Goal: Task Accomplishment & Management: Manage account settings

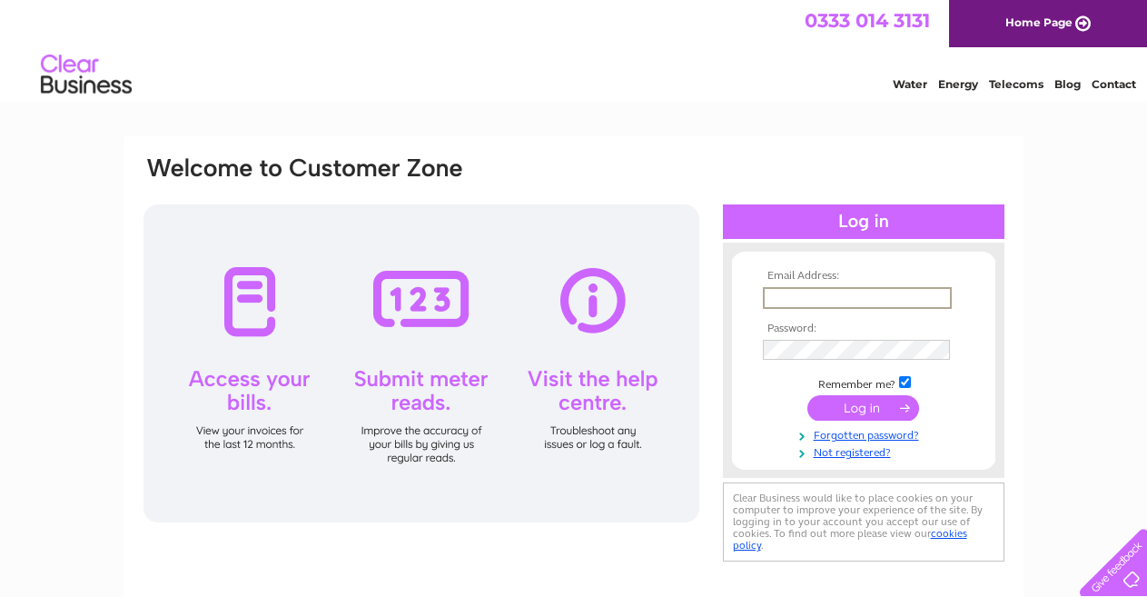
click at [812, 295] on input "text" at bounding box center [857, 298] width 189 height 22
type input "[EMAIL_ADDRESS][DOMAIN_NAME]"
click at [842, 437] on link "Forgotten password?" at bounding box center [866, 433] width 206 height 17
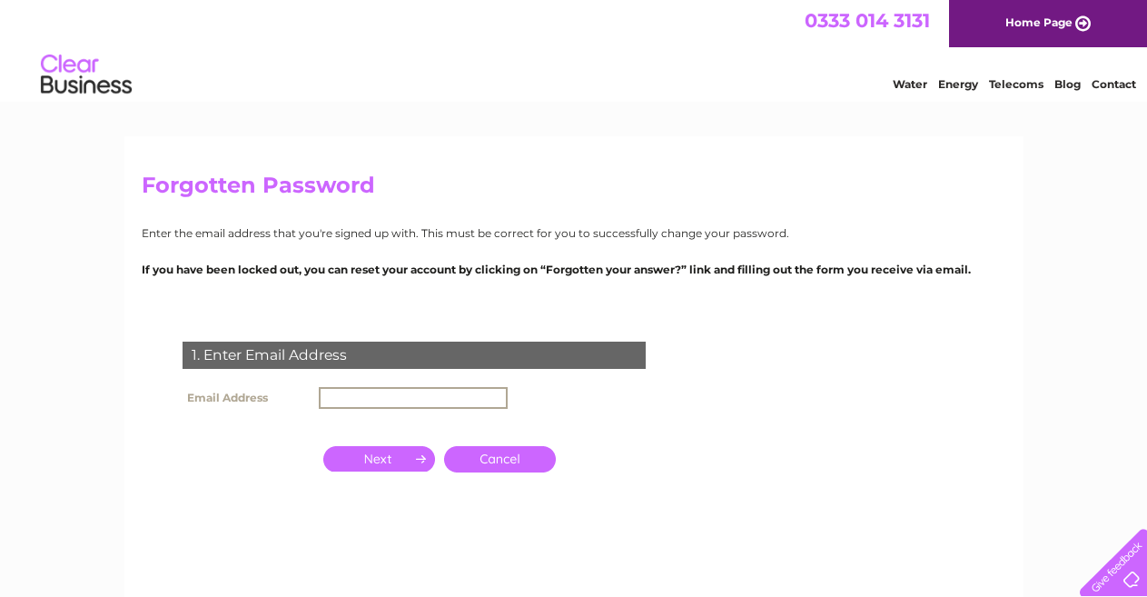
click at [453, 399] on input "text" at bounding box center [413, 398] width 189 height 22
type input "[EMAIL_ADDRESS][DOMAIN_NAME]"
click at [407, 451] on input "button" at bounding box center [379, 458] width 112 height 25
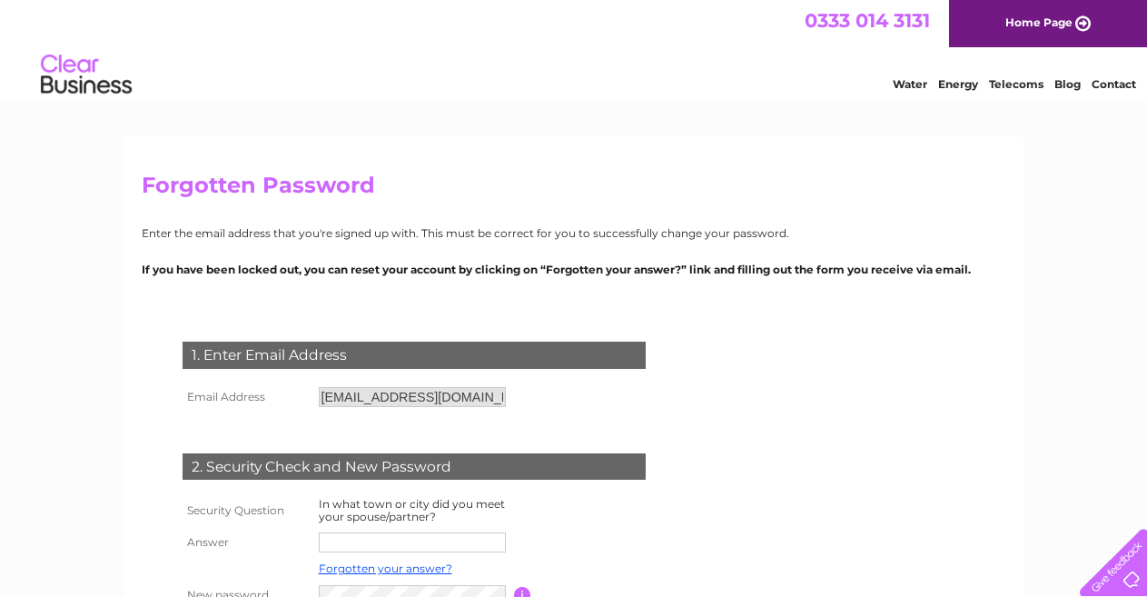
scroll to position [91, 0]
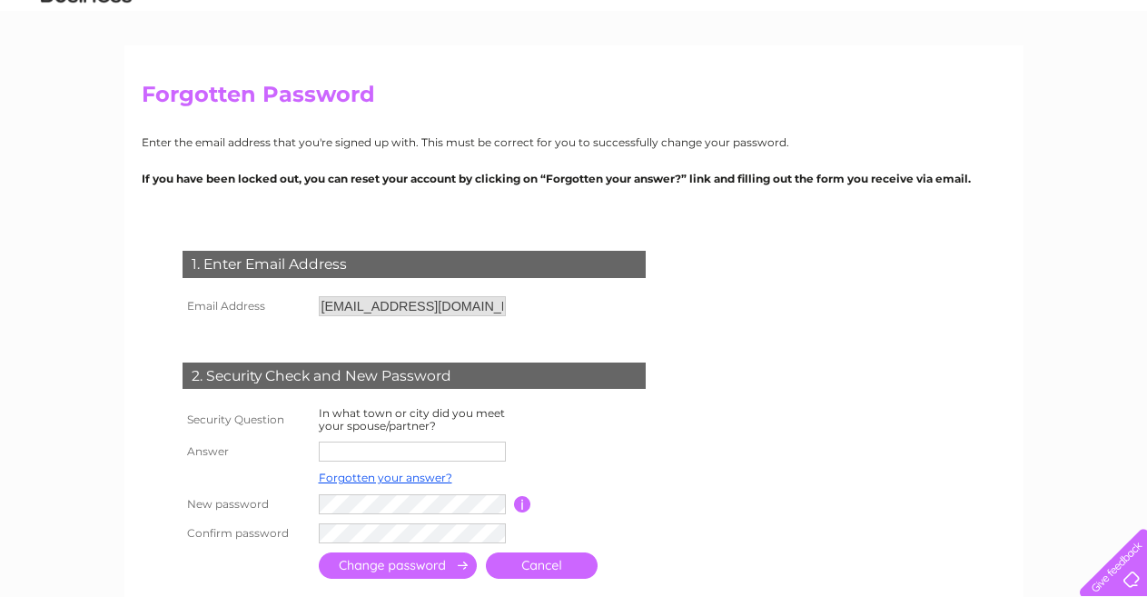
click at [442, 448] on input "text" at bounding box center [412, 451] width 187 height 20
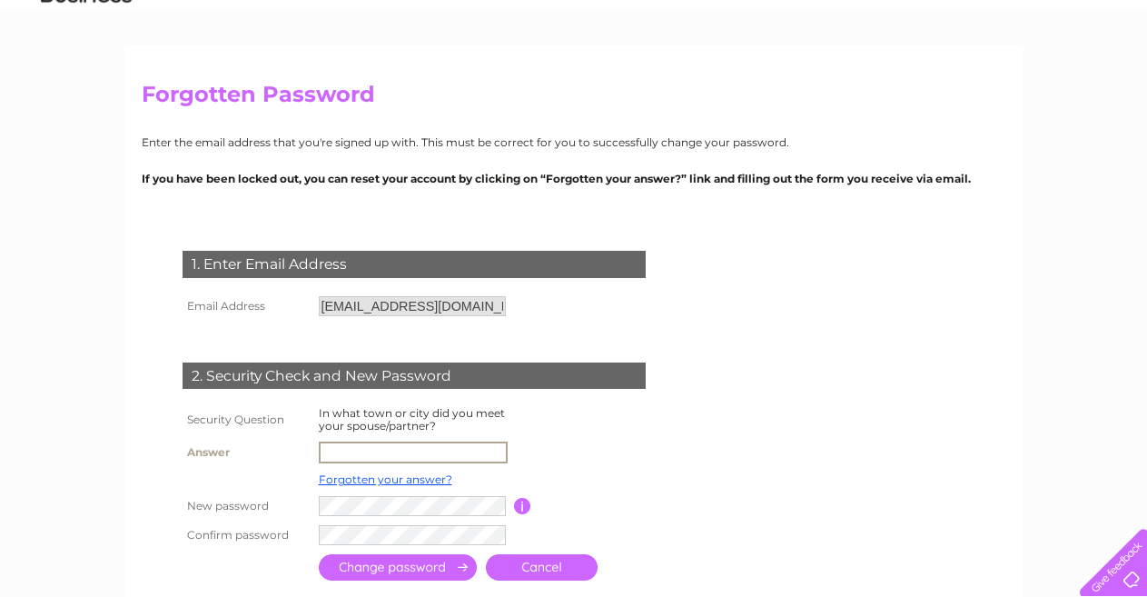
type input "hartlepool"
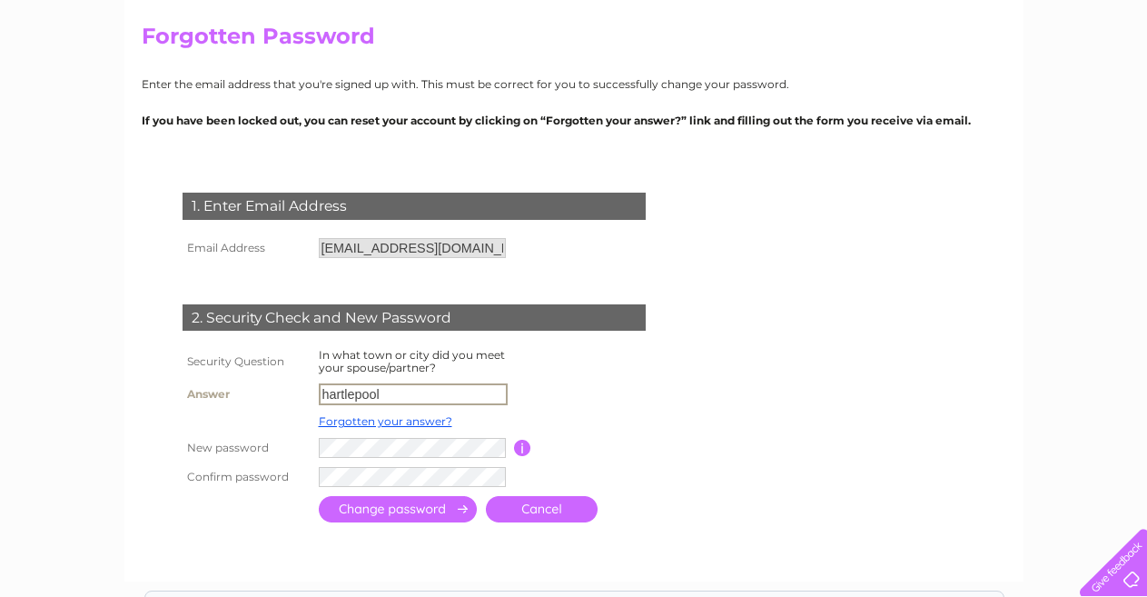
scroll to position [182, 0]
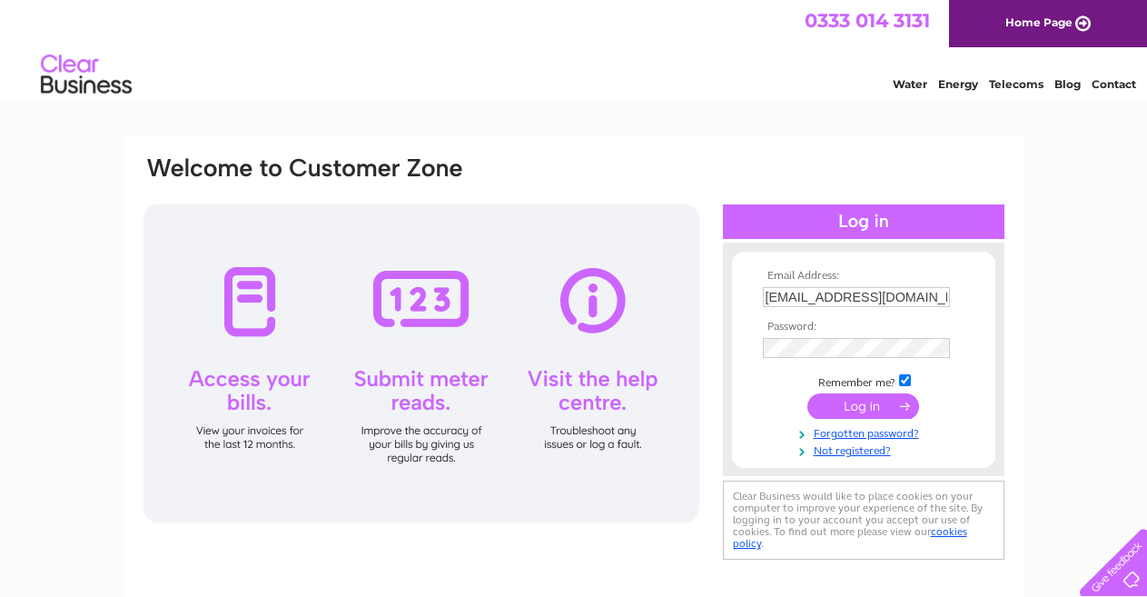
click at [857, 406] on input "submit" at bounding box center [864, 405] width 112 height 25
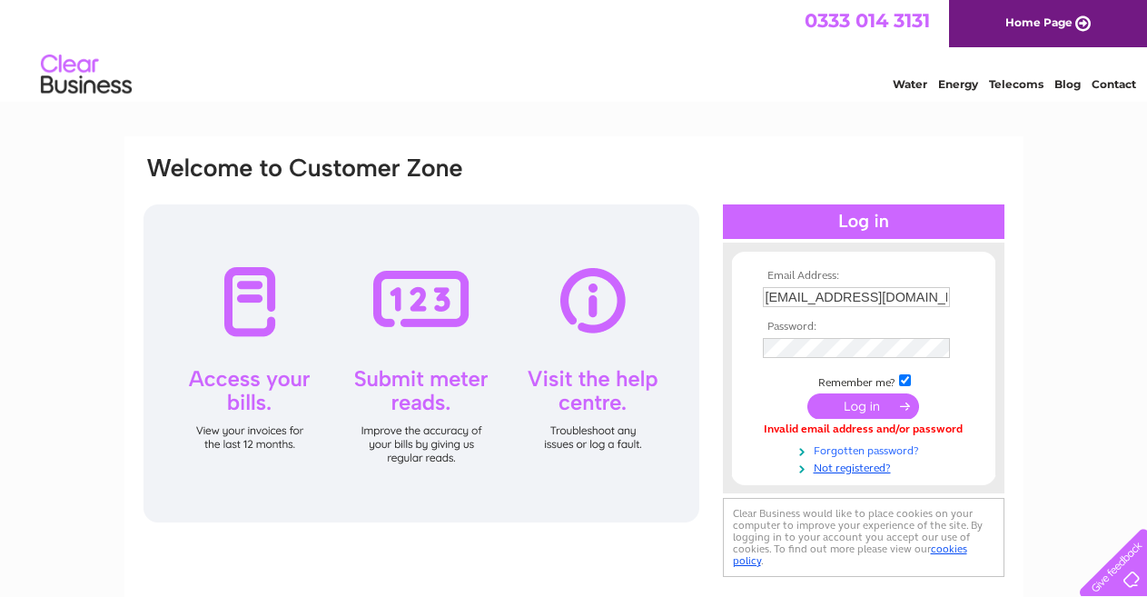
click at [856, 450] on link "Forgotten password?" at bounding box center [866, 449] width 206 height 17
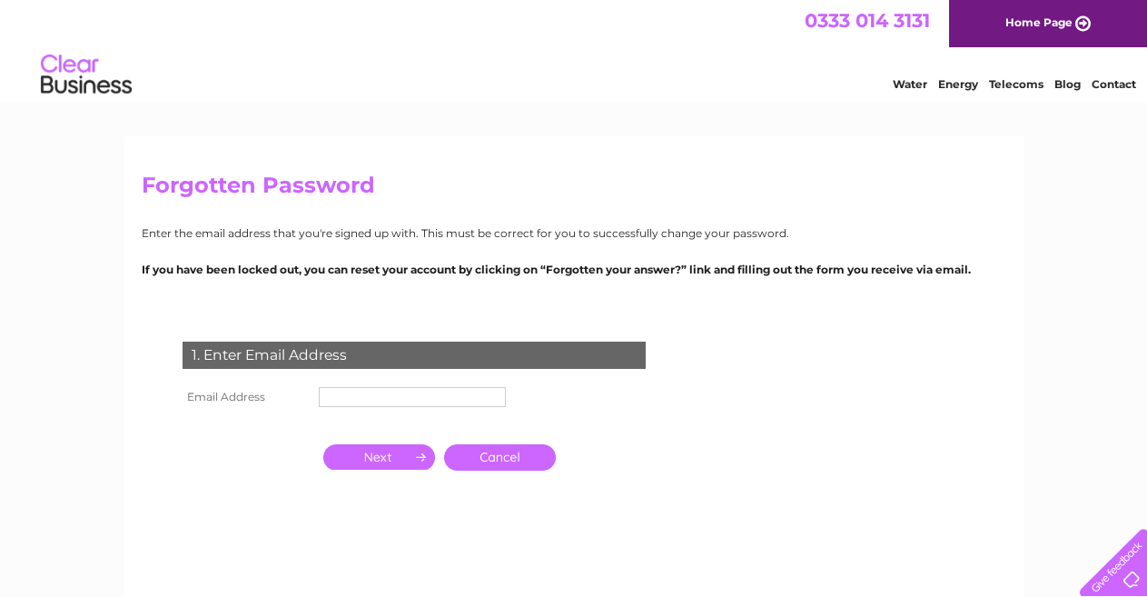
click at [397, 398] on input "text" at bounding box center [412, 397] width 187 height 20
type input "jchrystalandpartners@gmail.com"
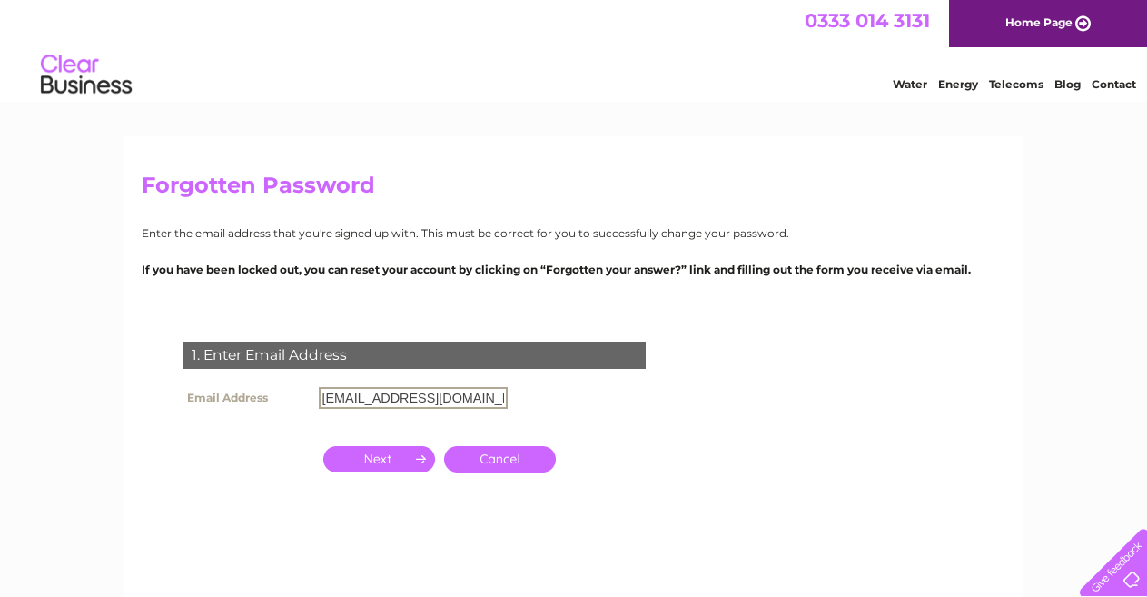
click at [401, 454] on input "button" at bounding box center [379, 458] width 112 height 25
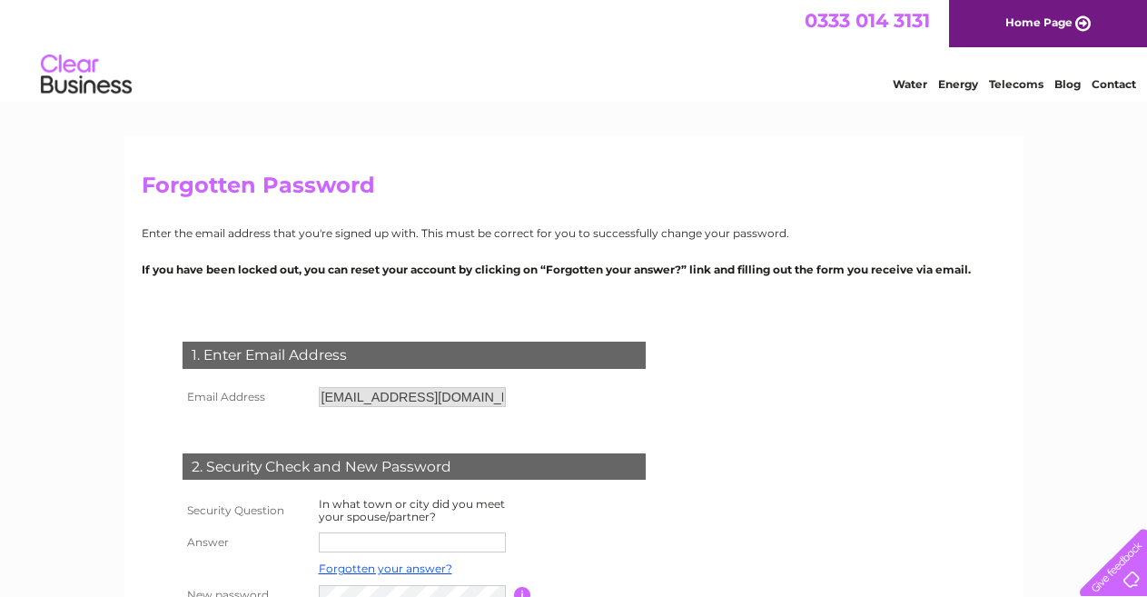
click at [403, 534] on input "text" at bounding box center [412, 542] width 187 height 20
type input "hartlepool"
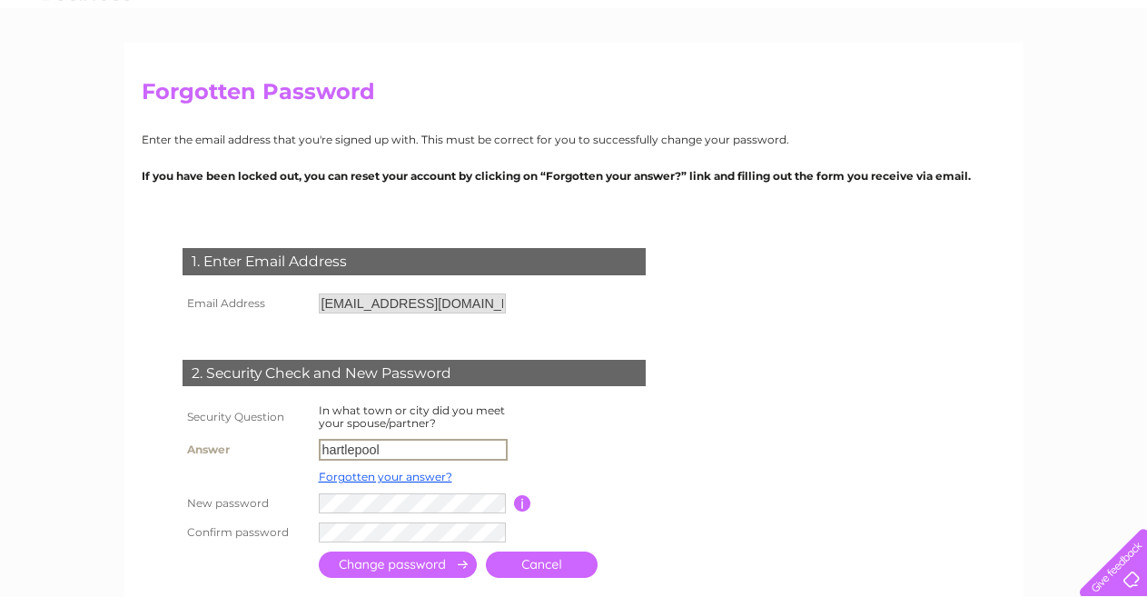
scroll to position [182, 0]
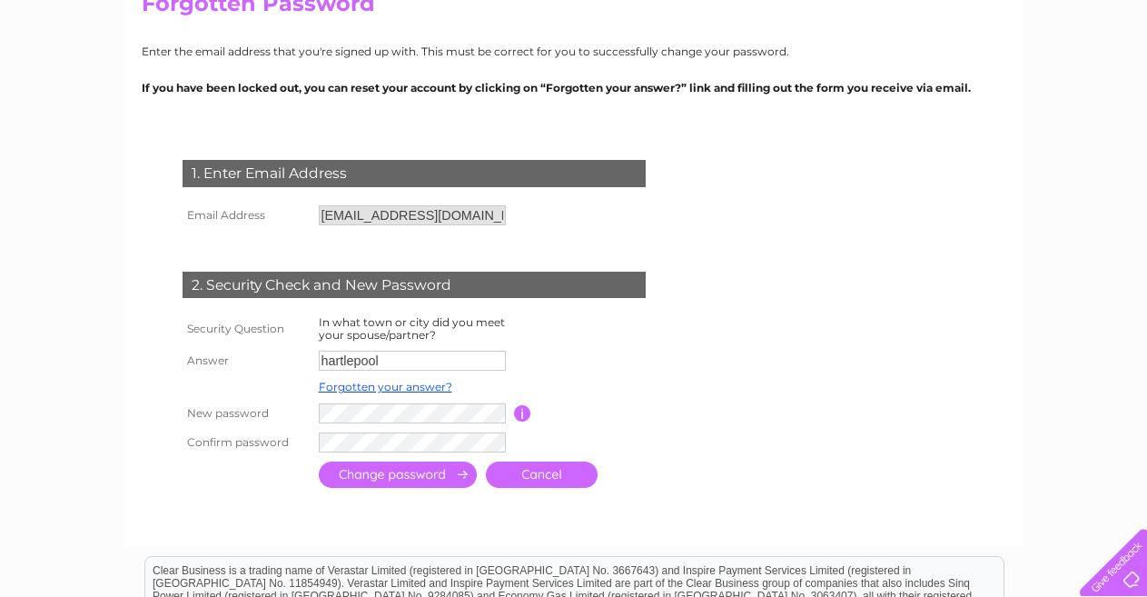
click at [369, 471] on input "submit" at bounding box center [398, 474] width 158 height 26
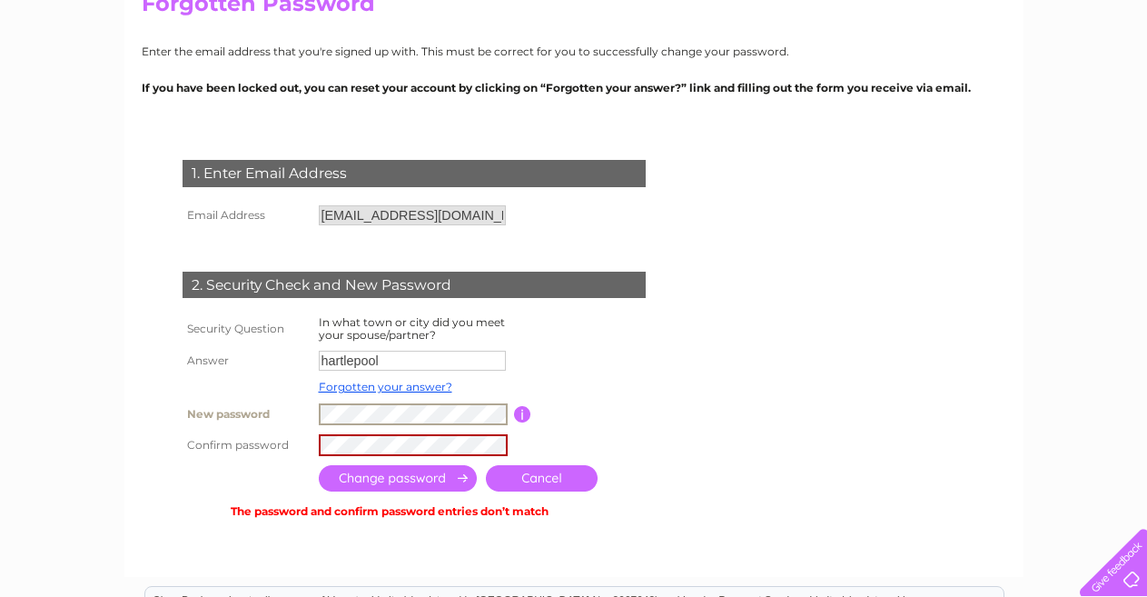
click at [303, 417] on tr "New password Password must be at least 6 characters long" at bounding box center [436, 414] width 516 height 31
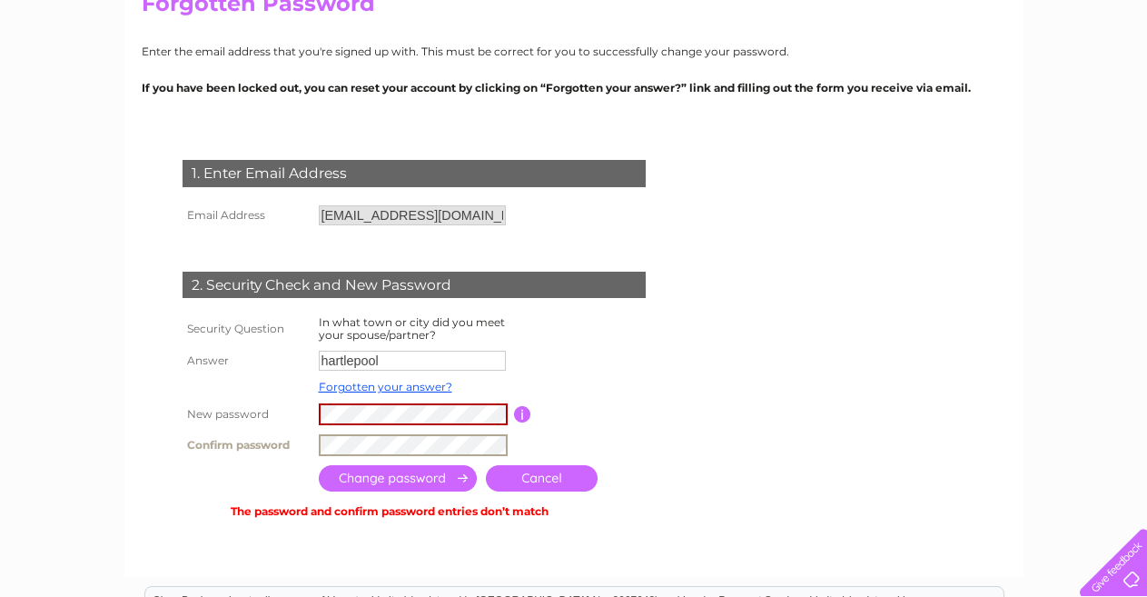
click at [308, 446] on tr "Confirm password" at bounding box center [436, 445] width 516 height 31
click at [393, 471] on input "submit" at bounding box center [398, 478] width 158 height 26
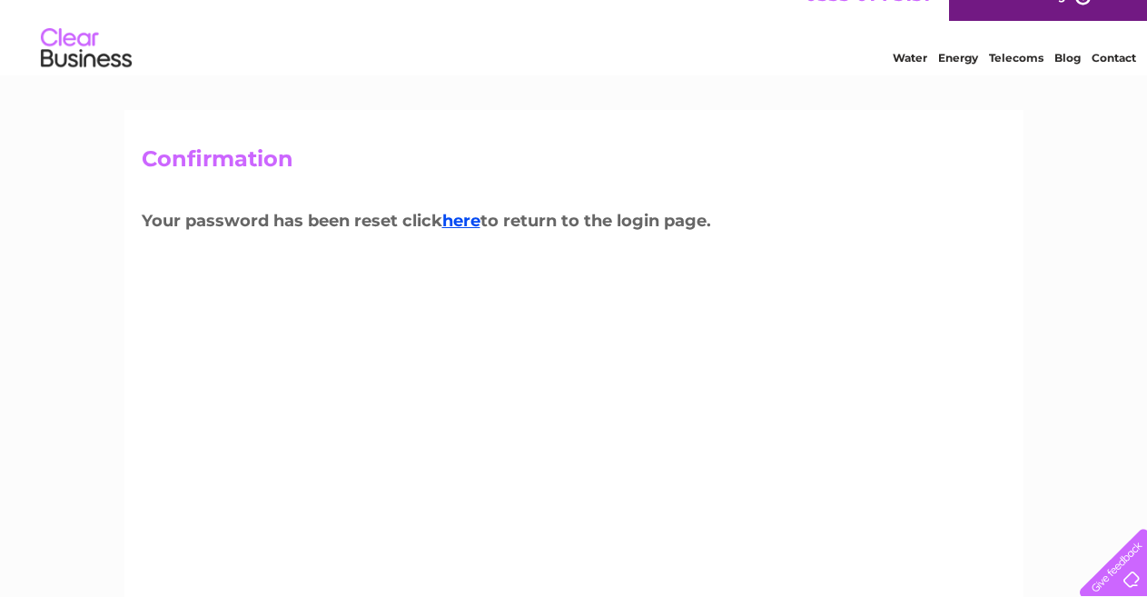
scroll to position [22, 0]
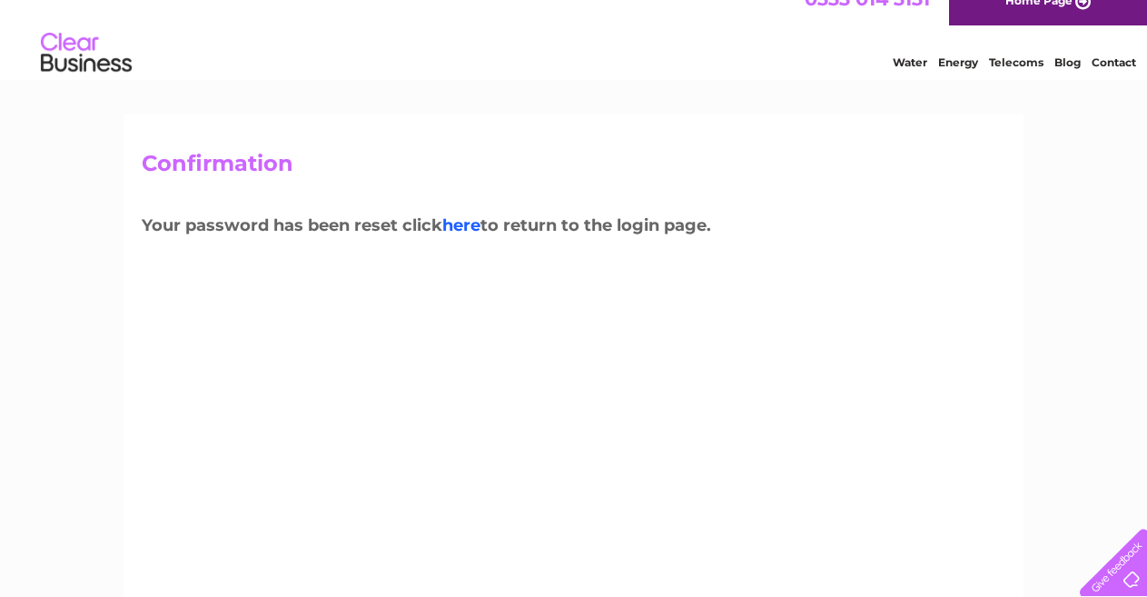
click at [469, 224] on link "here" at bounding box center [461, 225] width 38 height 20
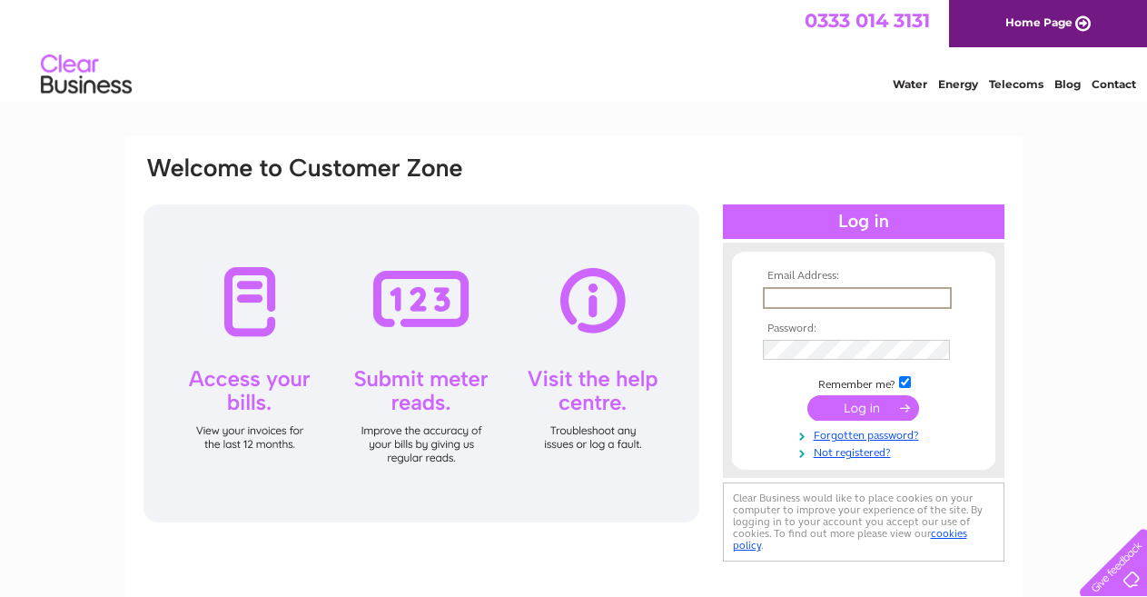
click at [789, 299] on input "text" at bounding box center [857, 298] width 189 height 22
type input "[EMAIL_ADDRESS][DOMAIN_NAME]"
click at [848, 407] on input "submit" at bounding box center [864, 407] width 112 height 25
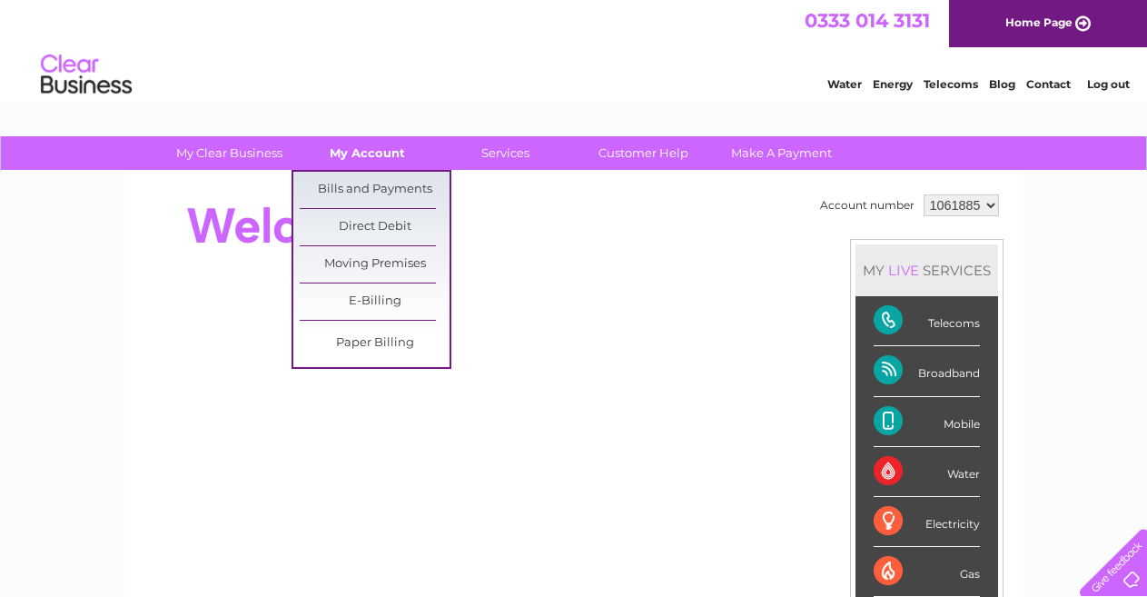
click at [379, 154] on link "My Account" at bounding box center [367, 153] width 150 height 34
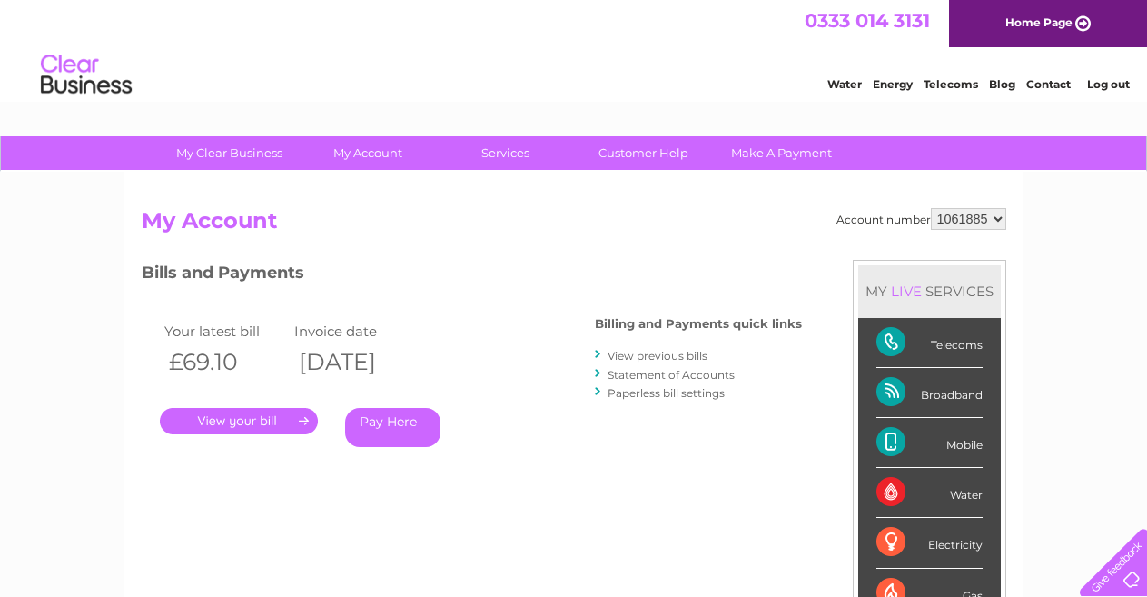
click at [274, 418] on link "." at bounding box center [239, 421] width 158 height 26
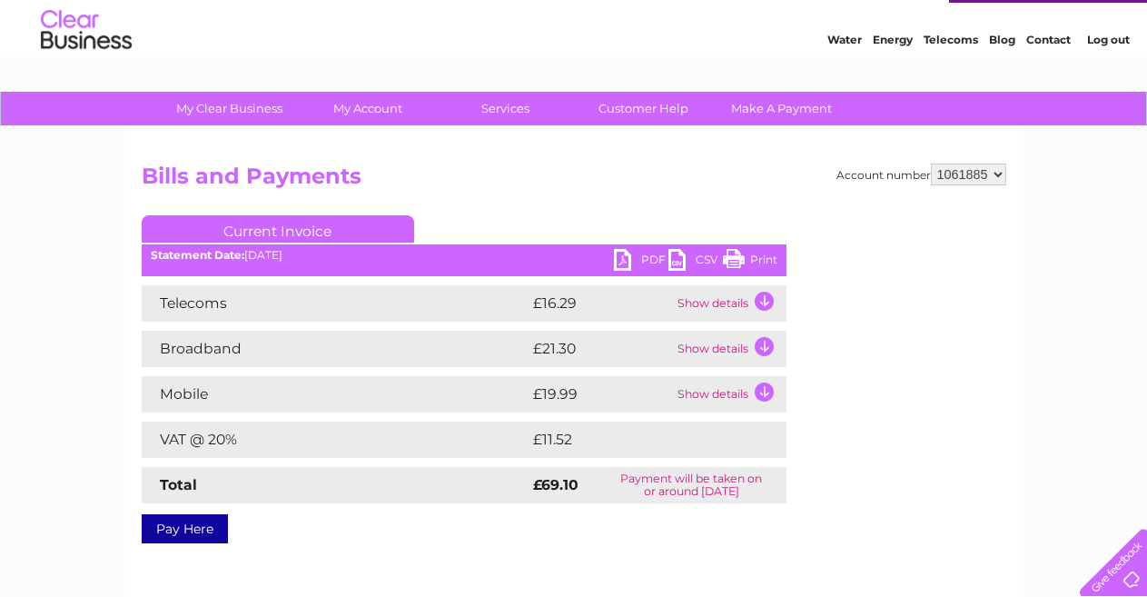
scroll to position [135, 0]
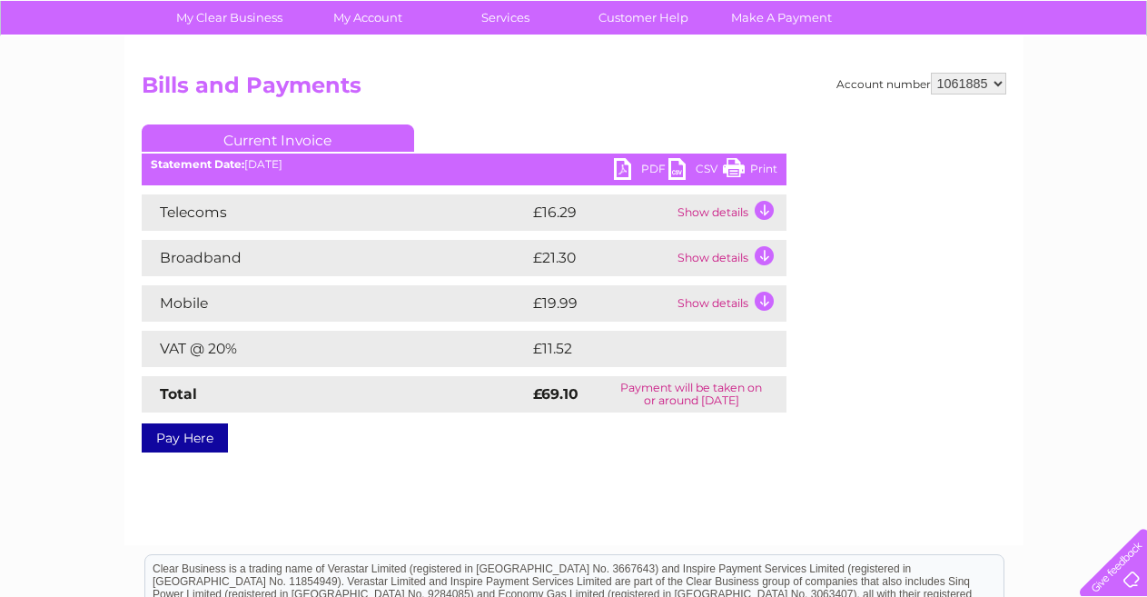
drag, startPoint x: 736, startPoint y: 170, endPoint x: 1004, endPoint y: 1, distance: 316.8
click at [736, 170] on link "Print" at bounding box center [750, 171] width 55 height 26
click at [630, 173] on link "PDF" at bounding box center [641, 171] width 55 height 26
